Goal: Task Accomplishment & Management: Use online tool/utility

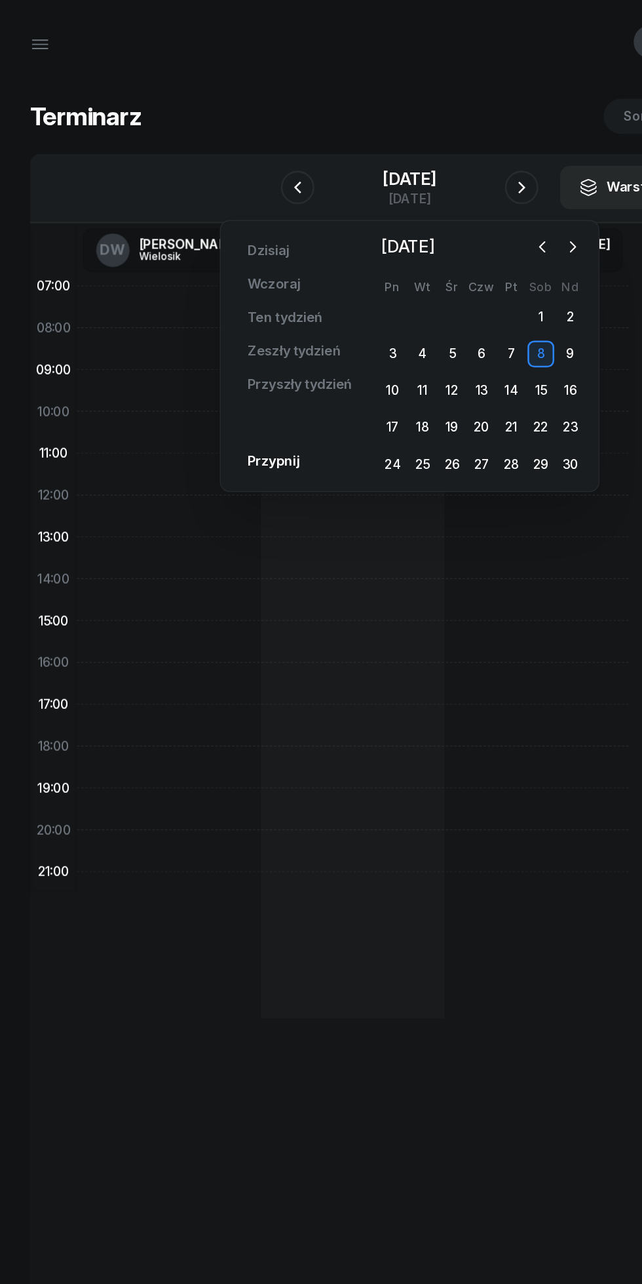
click at [425, 193] on icon "button" at bounding box center [425, 193] width 13 height 13
click at [378, 248] on div "2" at bounding box center [377, 248] width 21 height 21
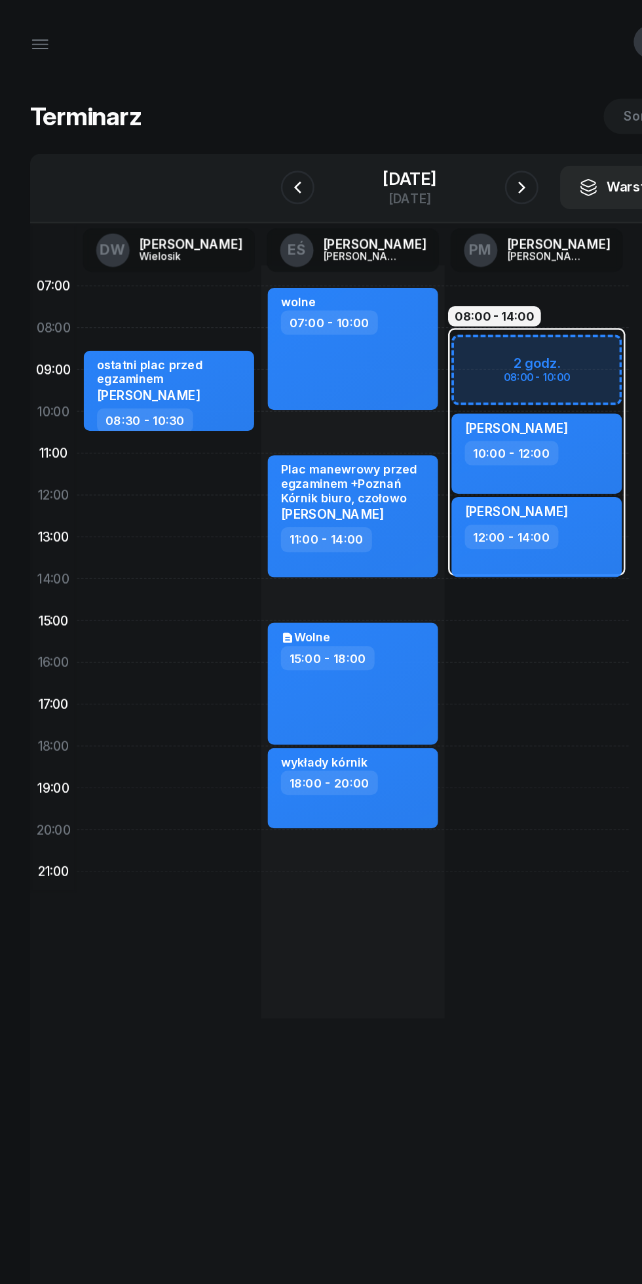
click at [417, 151] on icon "button" at bounding box center [409, 147] width 16 height 16
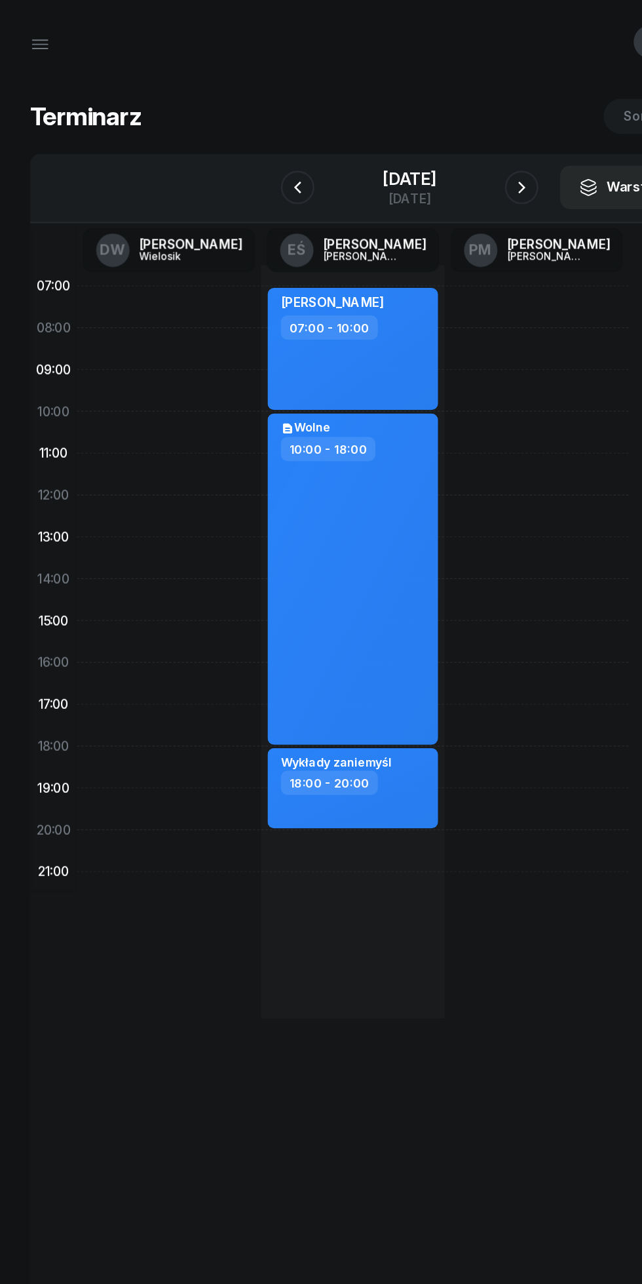
click at [228, 152] on icon "button" at bounding box center [234, 147] width 16 height 16
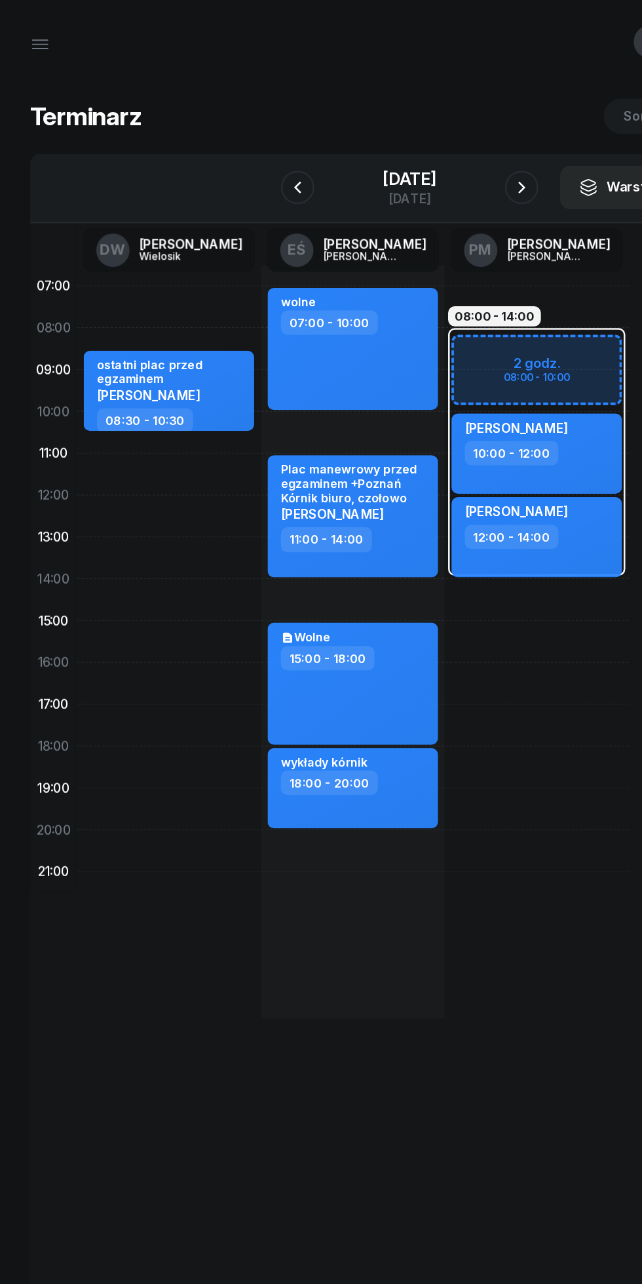
click at [254, 141] on div "[DATE]" at bounding box center [321, 146] width 134 height 37
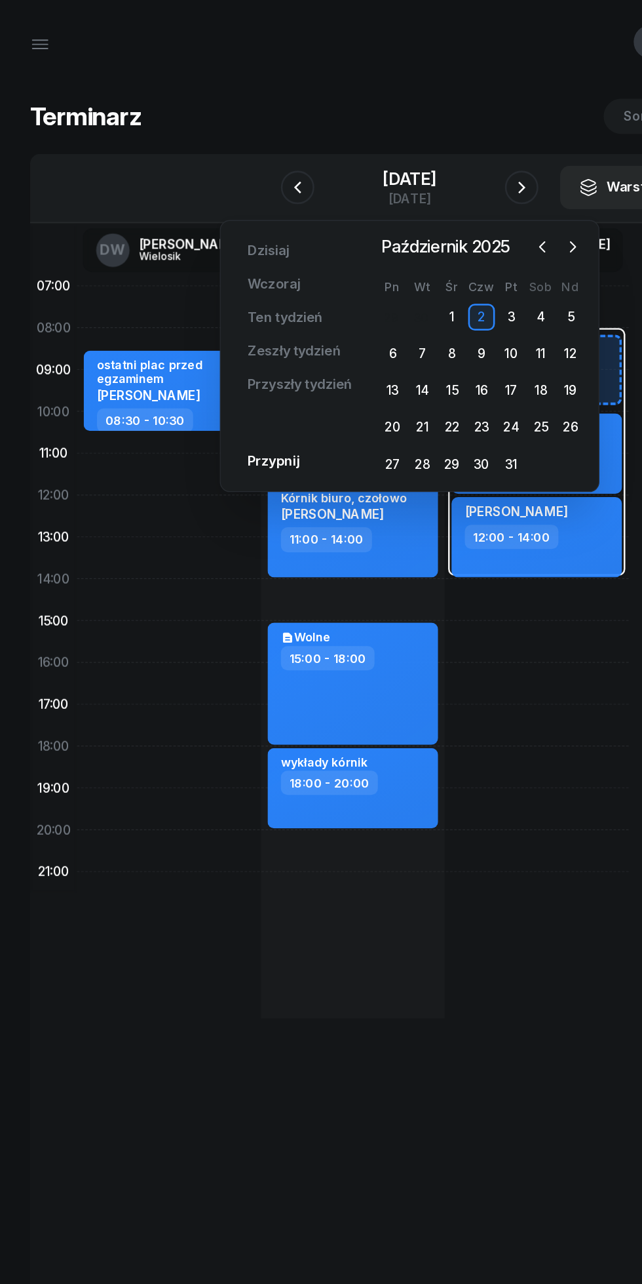
click at [258, 75] on div "Terminarz [DATE] Narzędzia Sortuj Alfabetycznie W Wybierz DW [PERSON_NAME] EŚ […" at bounding box center [321, 712] width 611 height 1286
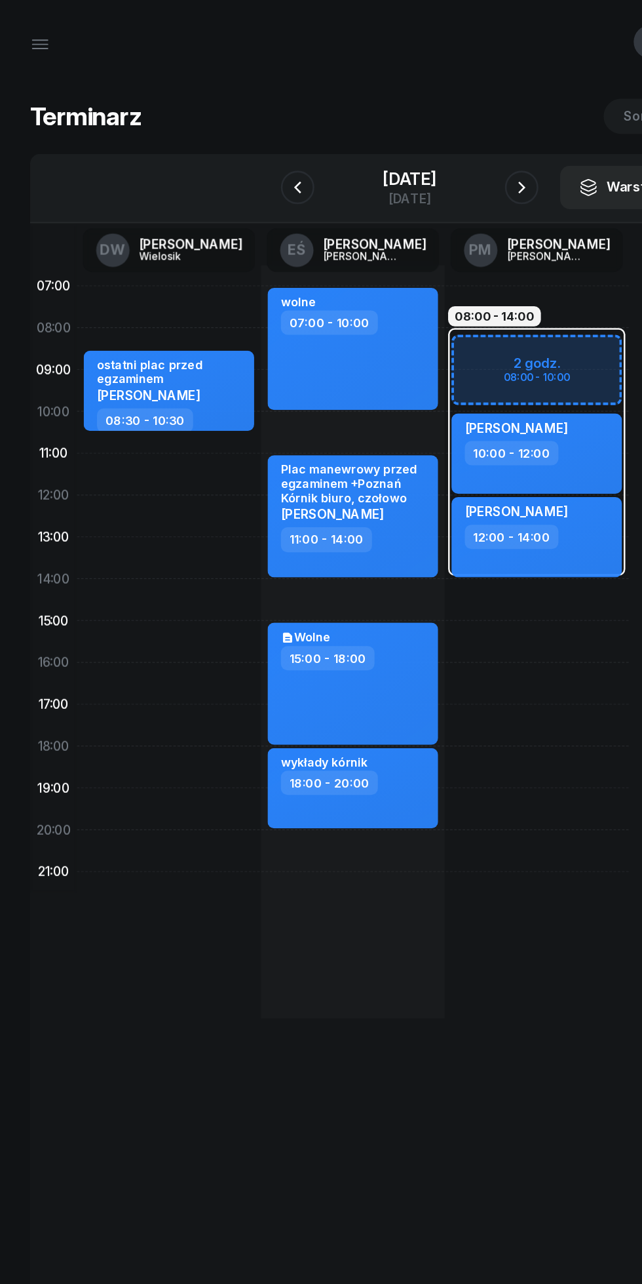
click at [226, 147] on icon "button" at bounding box center [234, 147] width 16 height 16
